Goal: Task Accomplishment & Management: Use online tool/utility

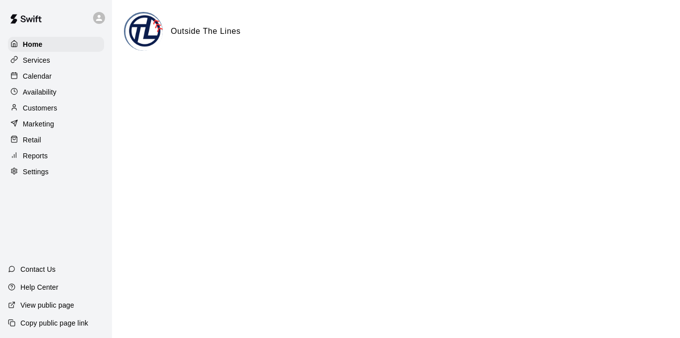
click at [28, 80] on p "Calendar" at bounding box center [37, 76] width 29 height 10
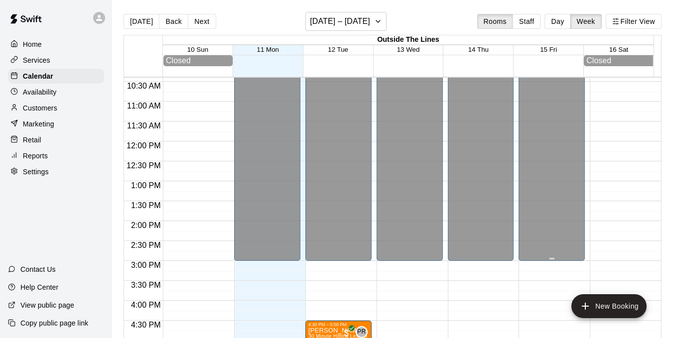
scroll to position [394, 0]
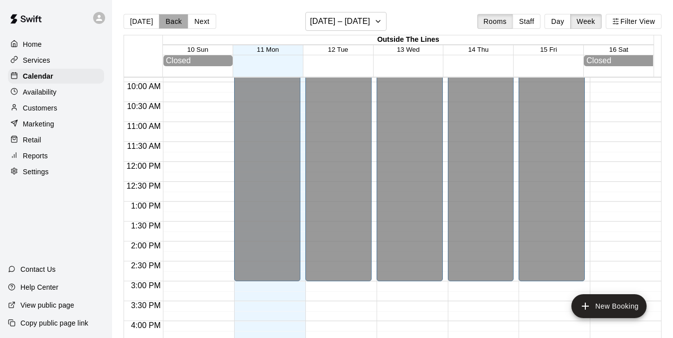
click at [170, 21] on button "Back" at bounding box center [173, 21] width 29 height 15
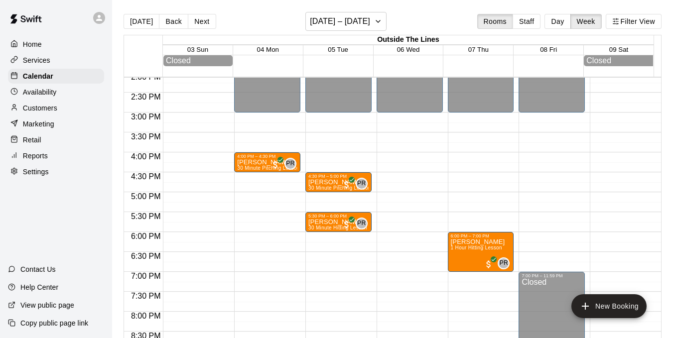
scroll to position [488, 0]
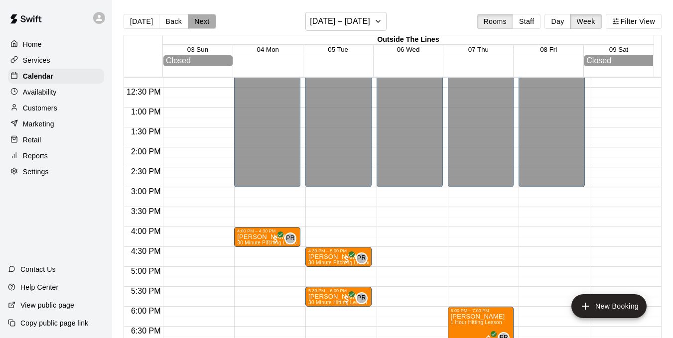
click at [195, 22] on button "Next" at bounding box center [202, 21] width 28 height 15
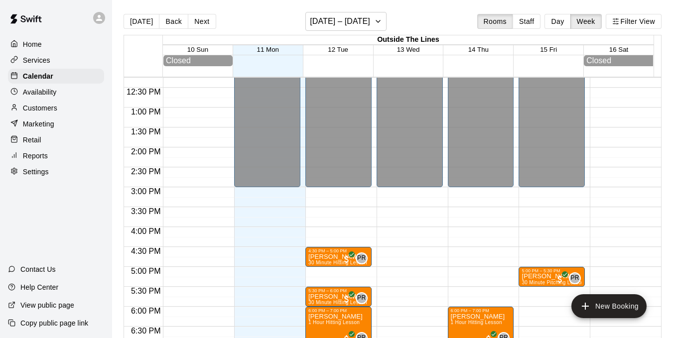
scroll to position [588, 0]
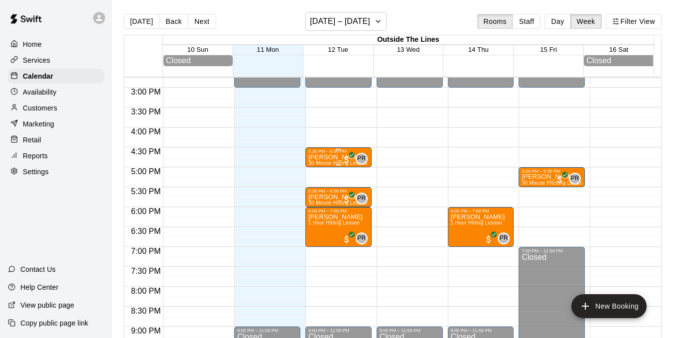
click at [309, 157] on p "[PERSON_NAME]" at bounding box center [337, 157] width 59 height 0
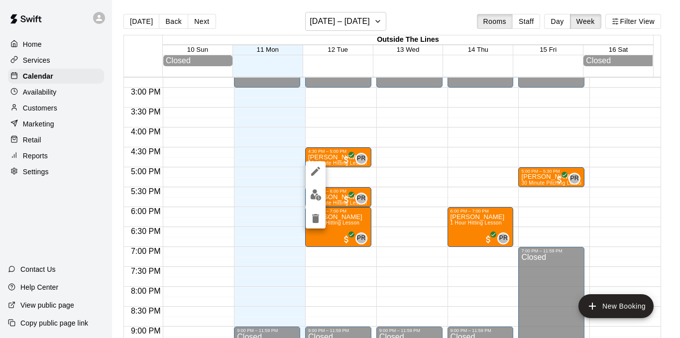
click at [342, 126] on div at bounding box center [340, 169] width 680 height 338
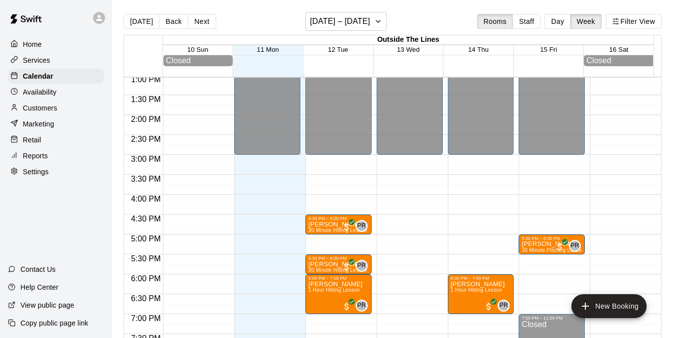
scroll to position [438, 0]
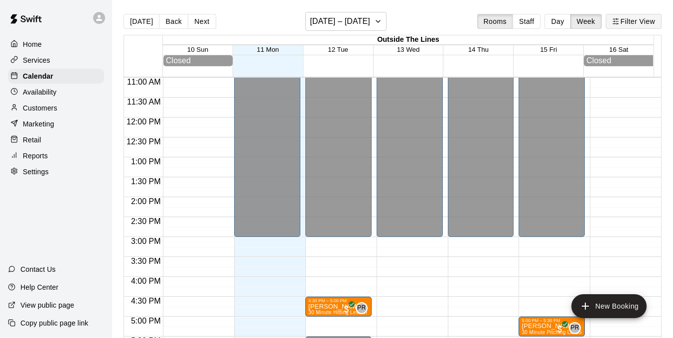
click at [630, 19] on button "Filter View" at bounding box center [634, 21] width 56 height 15
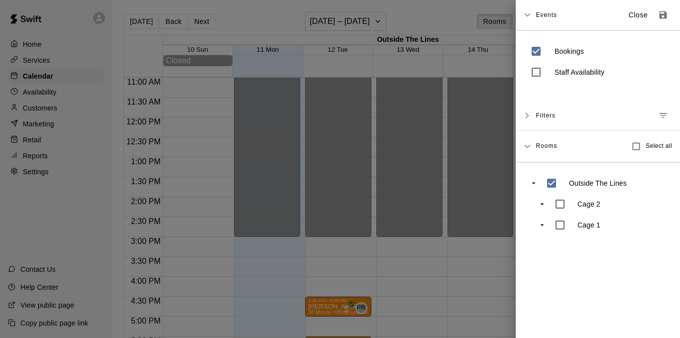
click at [654, 116] on button "Manage filters" at bounding box center [663, 116] width 18 height 18
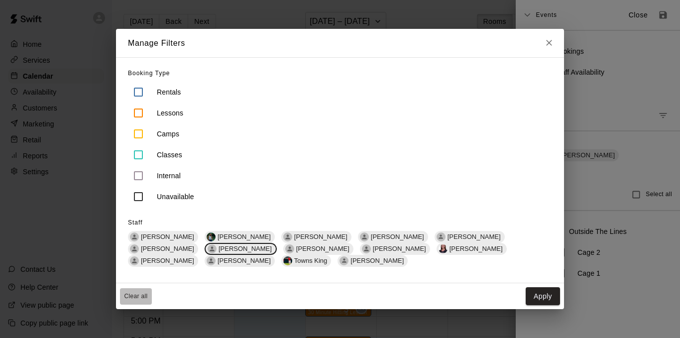
click at [141, 297] on button "Clear all" at bounding box center [136, 296] width 32 height 16
click at [544, 299] on button "Apply" at bounding box center [543, 296] width 34 height 18
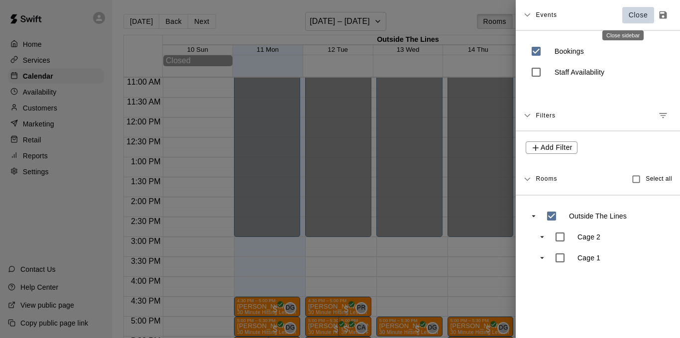
click at [629, 15] on p "Close" at bounding box center [638, 15] width 19 height 10
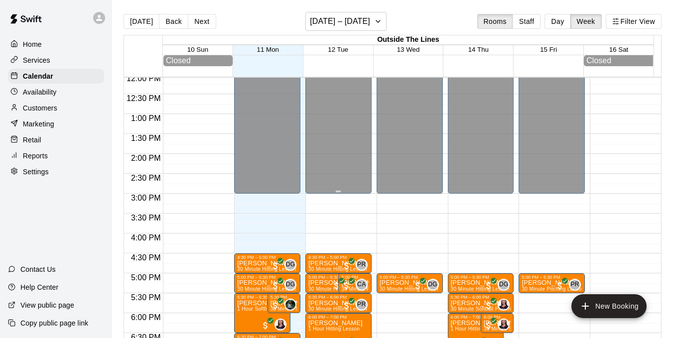
scroll to position [538, 0]
